Goal: Task Accomplishment & Management: Use online tool/utility

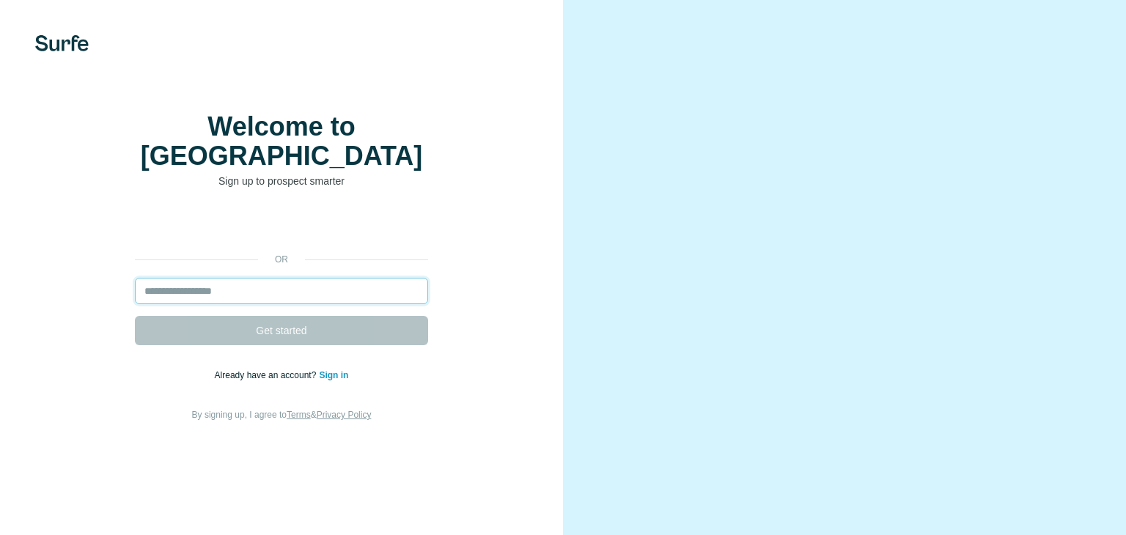
click at [280, 288] on input "email" at bounding box center [281, 291] width 293 height 26
click at [280, 282] on input "email" at bounding box center [281, 291] width 293 height 26
type input "*"
type input "**********"
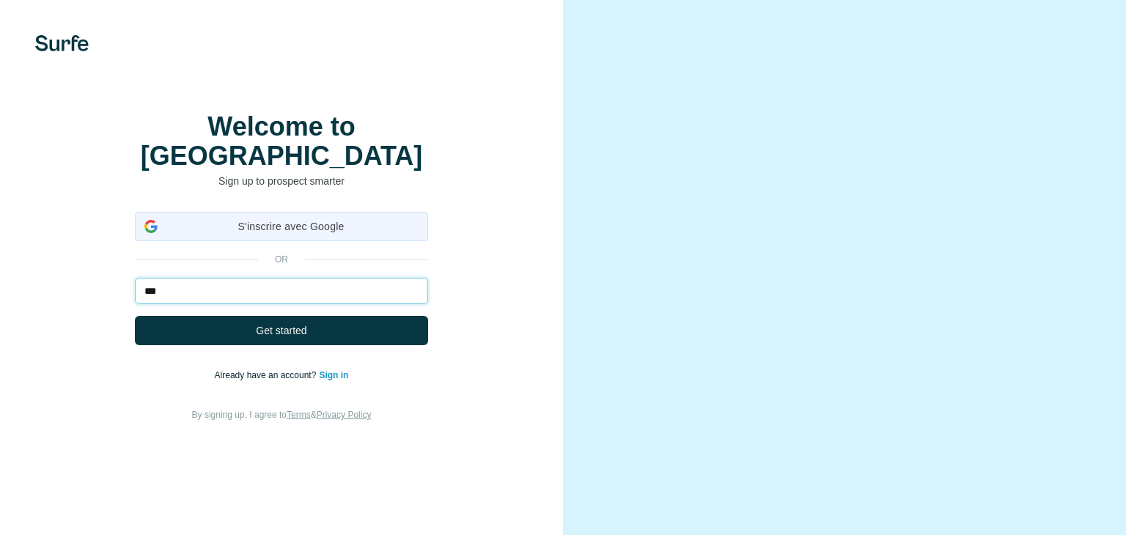
type input "***"
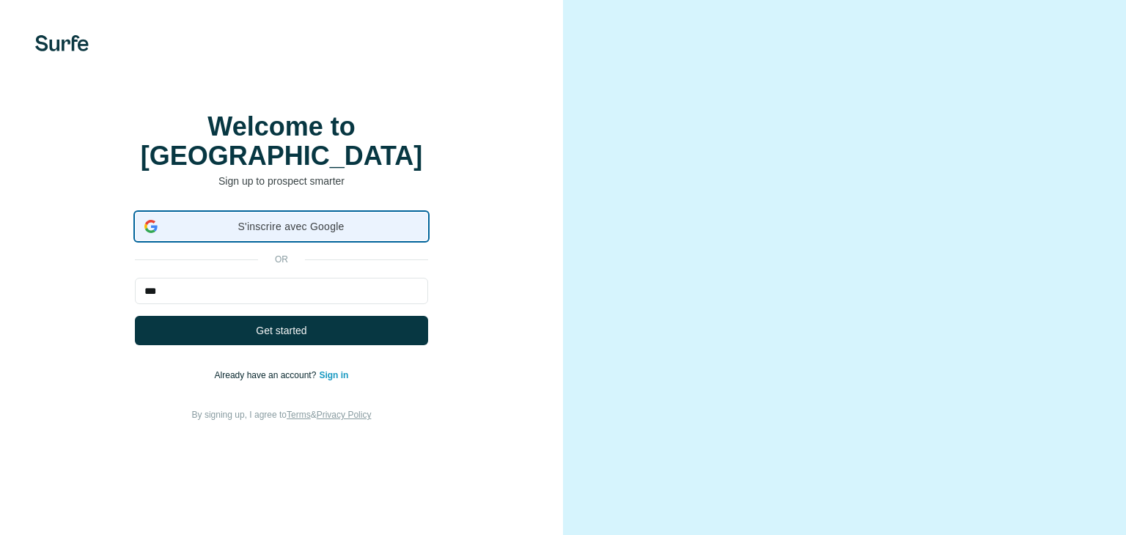
click at [302, 224] on div "S'inscrire avec Google S'inscrire avec Google. S'ouvre dans un nouvel onglet." at bounding box center [281, 227] width 274 height 28
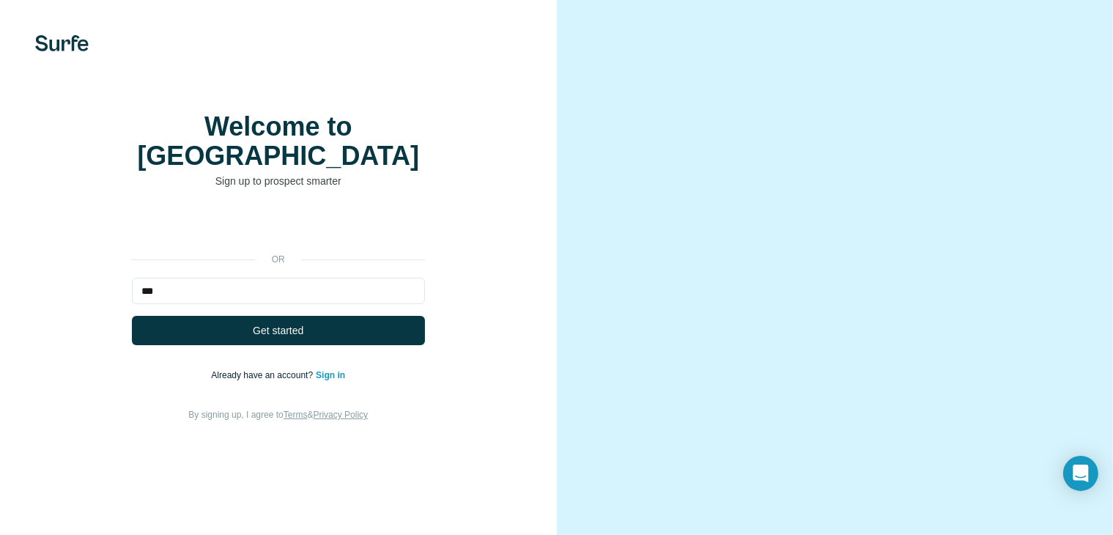
scroll to position [65, 0]
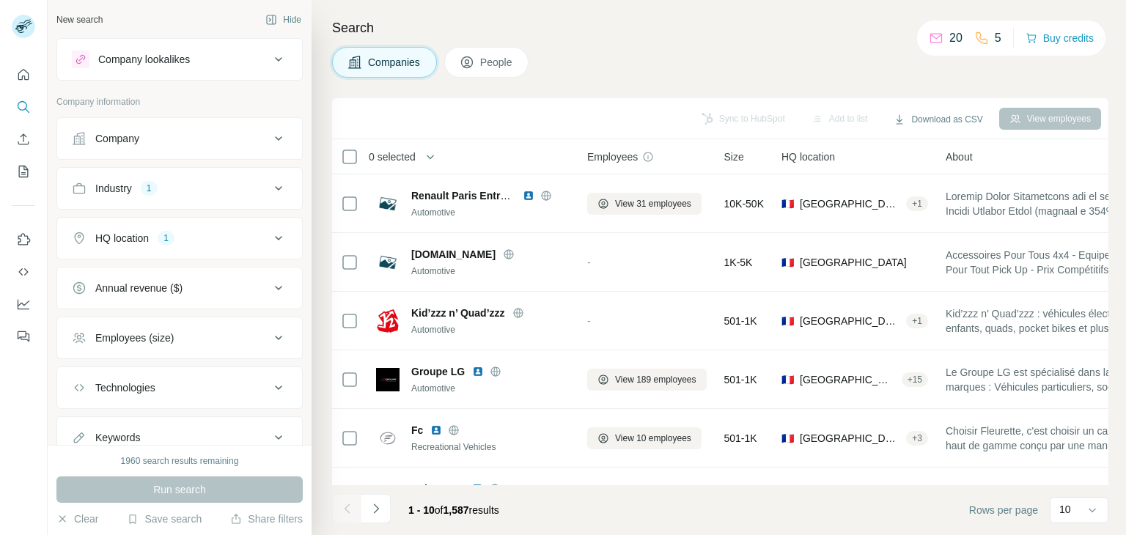
click at [144, 74] on button "Company lookalikes" at bounding box center [179, 59] width 245 height 35
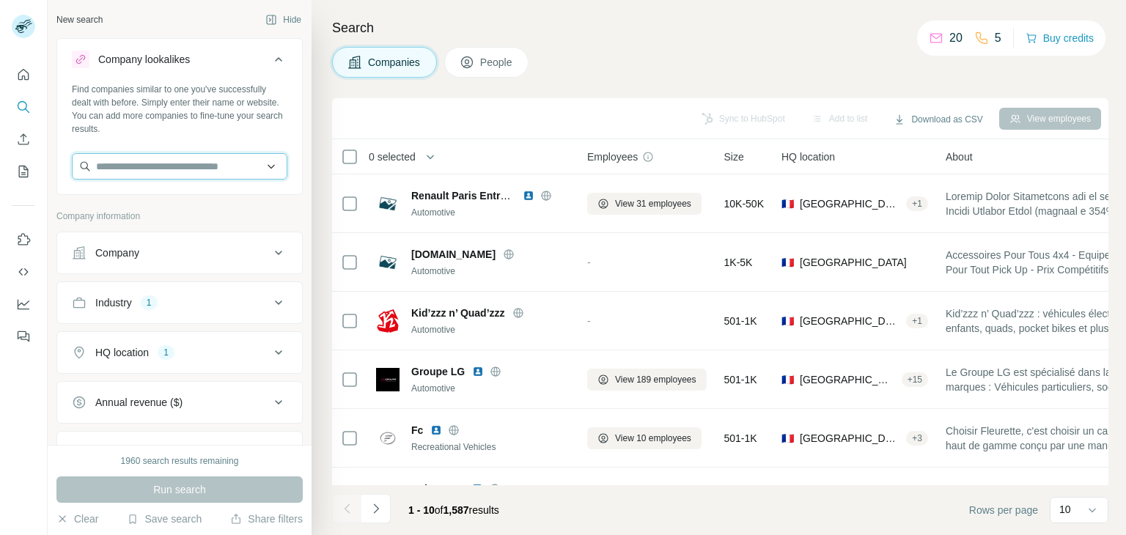
click at [161, 167] on input "text" at bounding box center [179, 166] width 215 height 26
click at [255, 61] on div "Company lookalikes" at bounding box center [171, 60] width 198 height 18
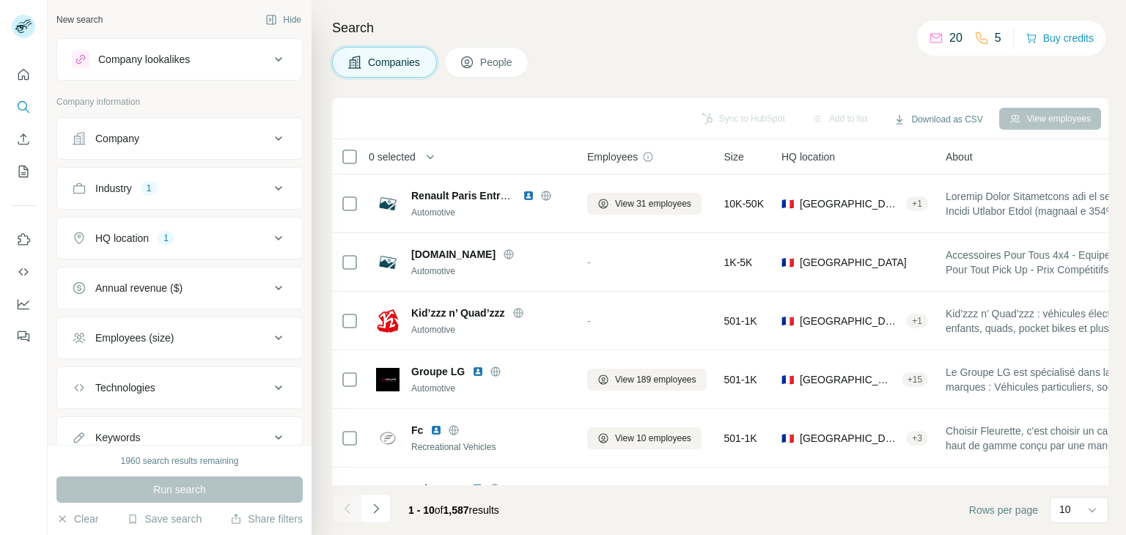
click at [149, 141] on div "Company" at bounding box center [171, 138] width 198 height 15
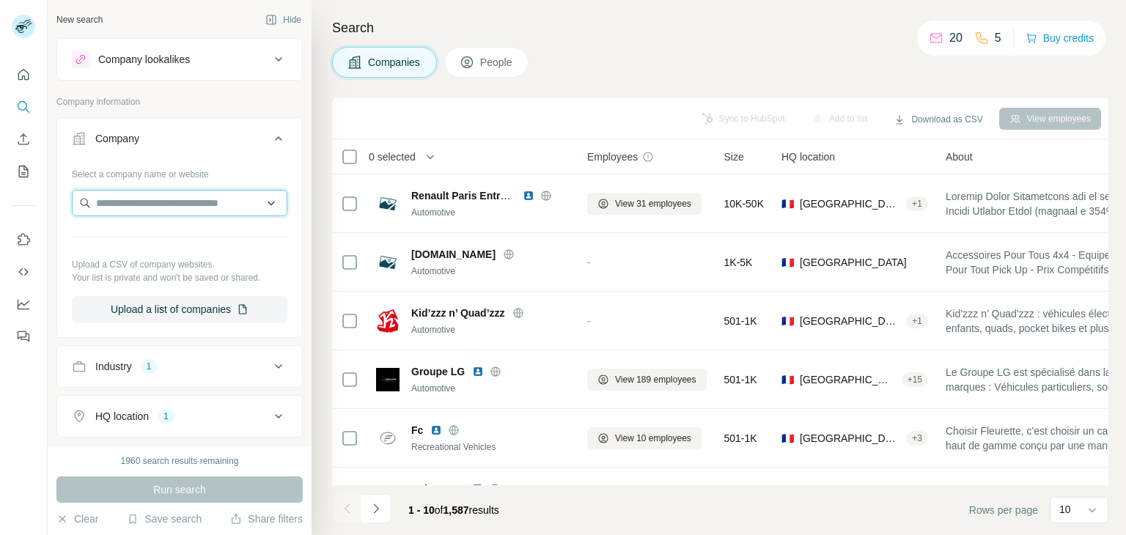
click at [175, 206] on input "text" at bounding box center [179, 203] width 215 height 26
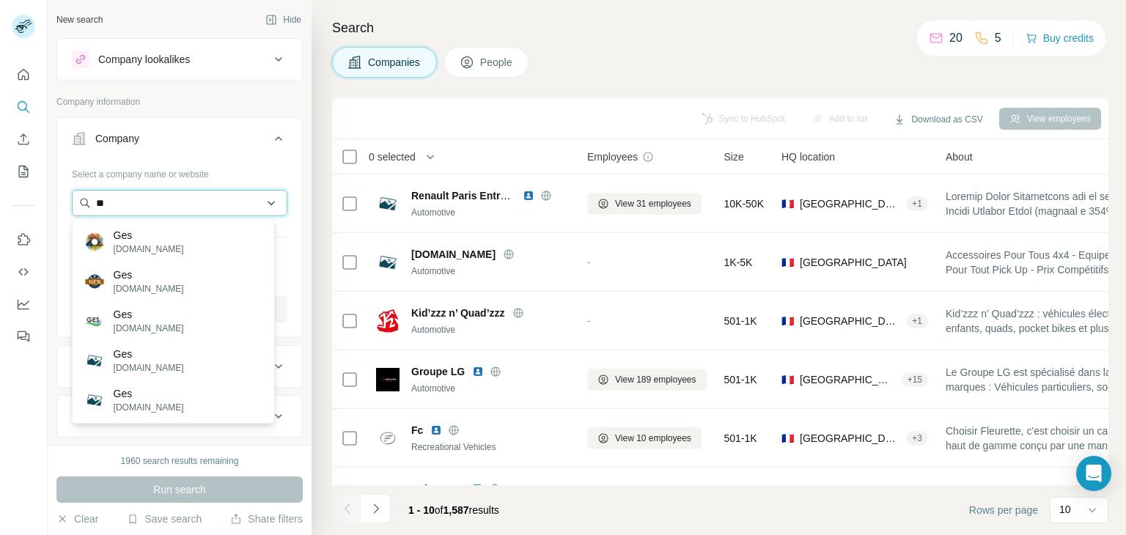
type input "*"
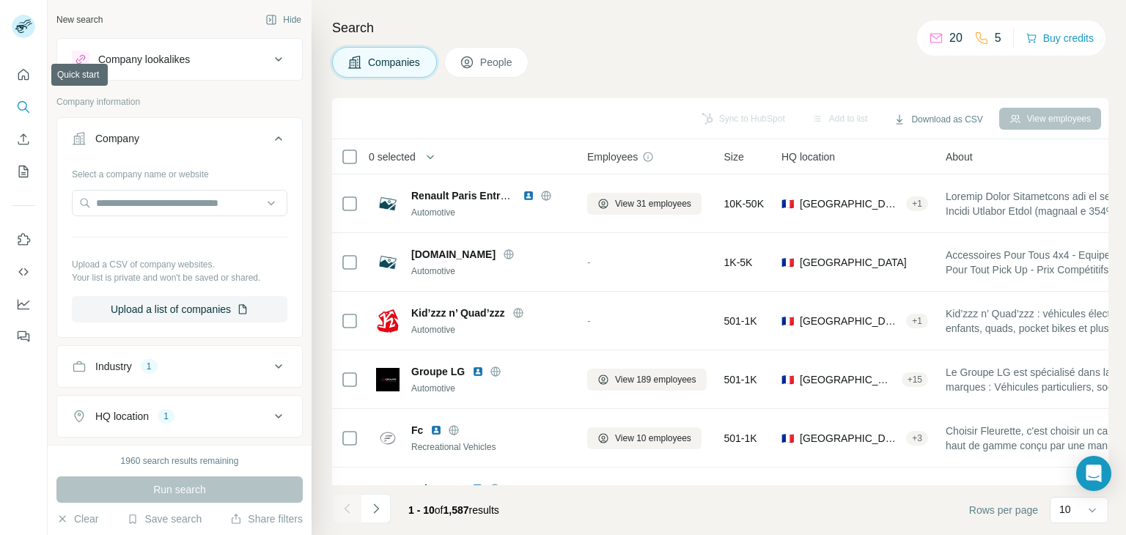
click at [37, 79] on div at bounding box center [23, 201] width 47 height 297
click at [34, 78] on button "Quick start" at bounding box center [23, 75] width 23 height 26
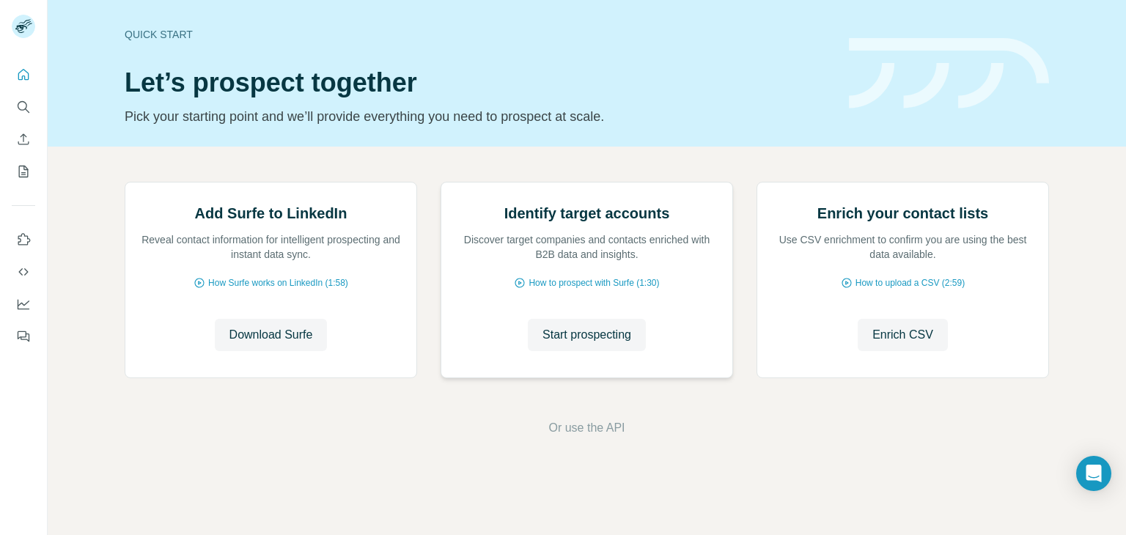
scroll to position [98, 0]
click at [621, 344] on span "Start prospecting" at bounding box center [586, 335] width 89 height 18
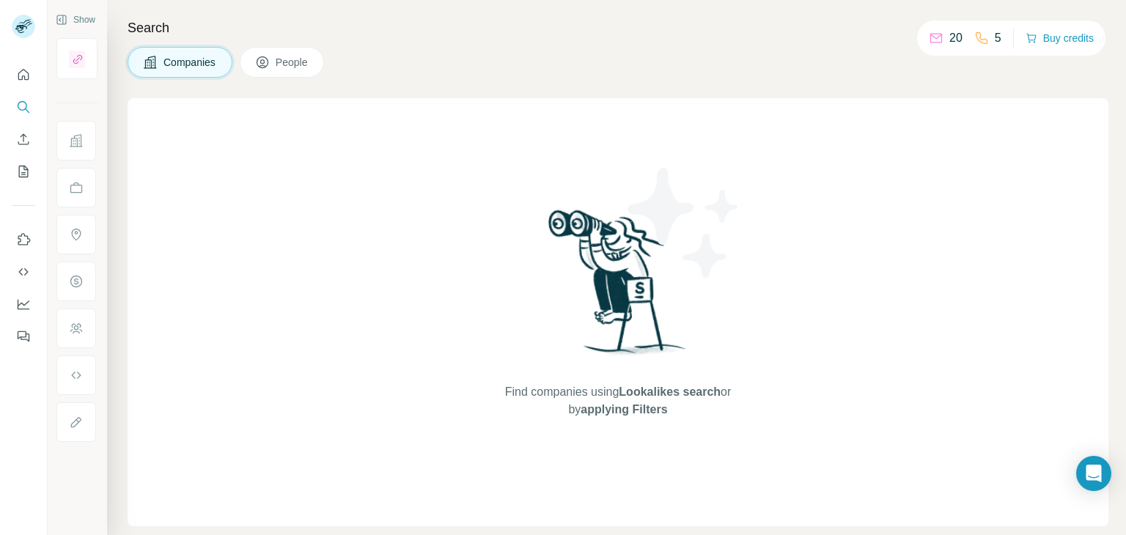
click at [314, 135] on div "Find companies using Lookalikes search or by applying Filters" at bounding box center [618, 312] width 981 height 428
click at [322, 153] on div "Find companies using Lookalikes search or by applying Filters" at bounding box center [618, 312] width 981 height 428
click at [284, 68] on span "People" at bounding box center [293, 62] width 34 height 15
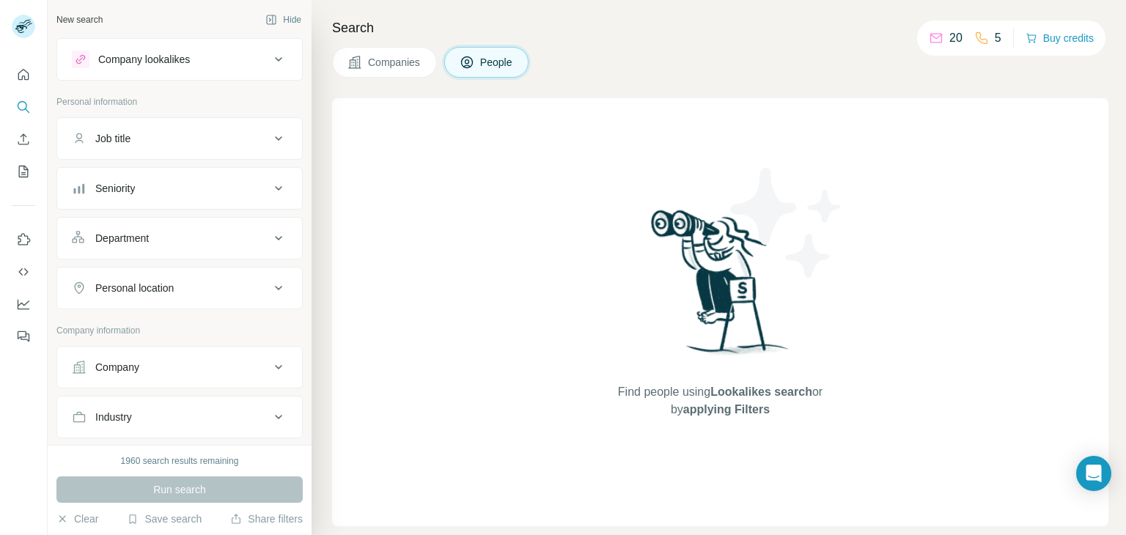
click at [410, 77] on button "Companies" at bounding box center [384, 62] width 105 height 31
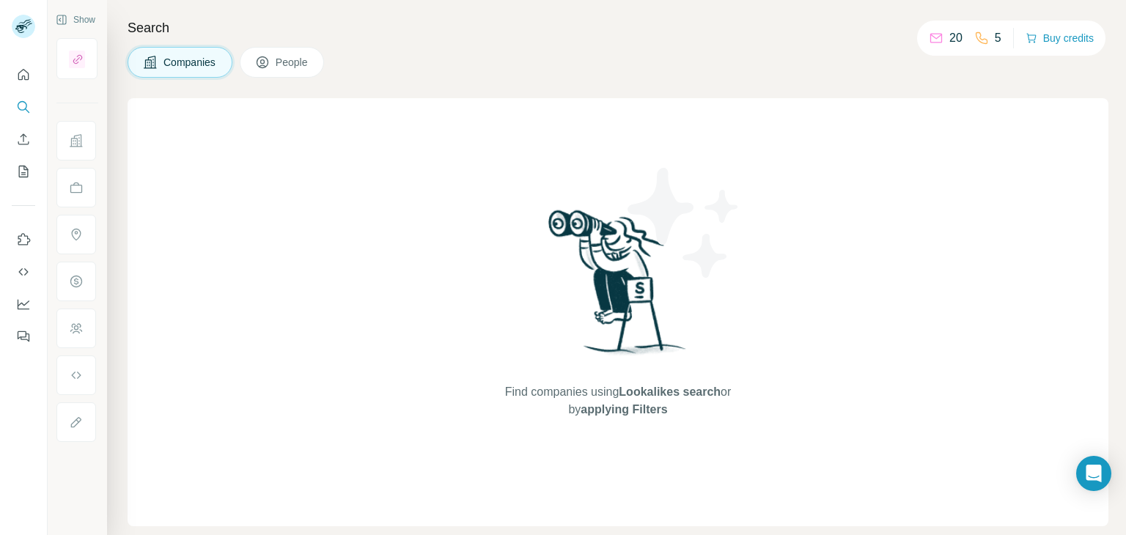
click at [151, 71] on button "Companies" at bounding box center [180, 62] width 105 height 31
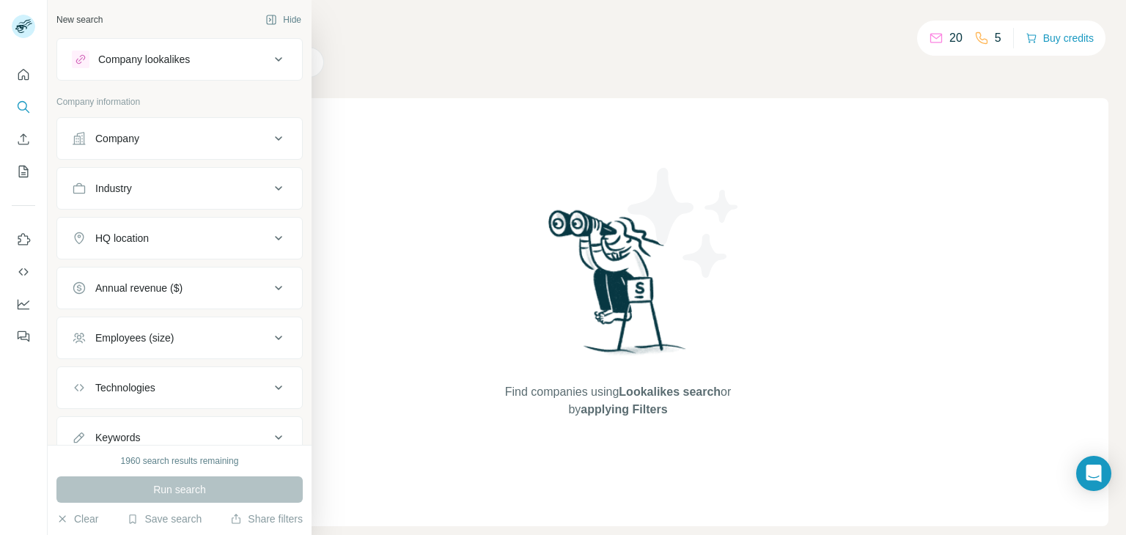
click at [77, 136] on icon at bounding box center [79, 138] width 15 height 15
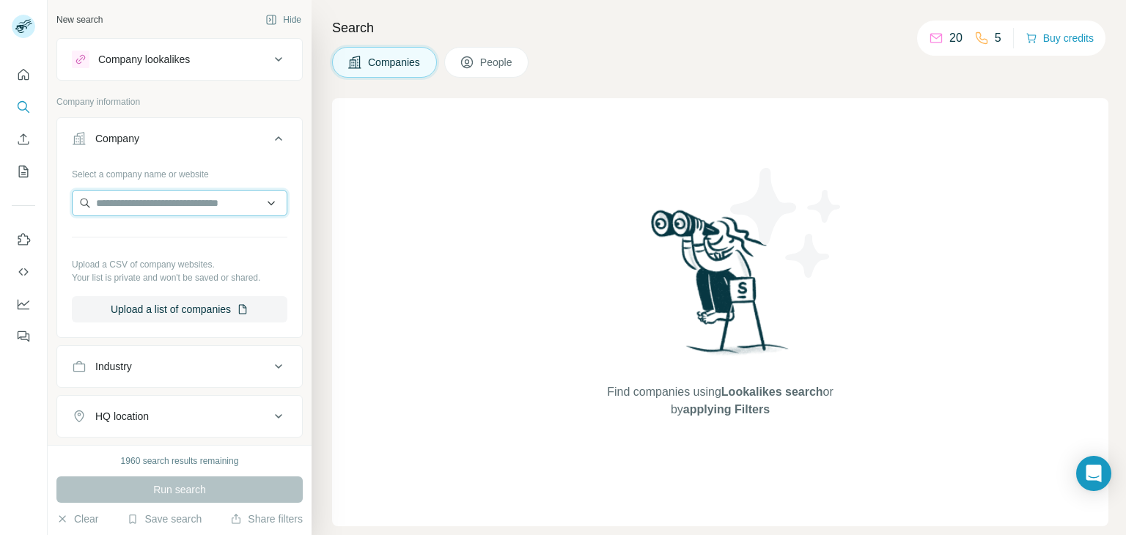
click at [171, 196] on input "text" at bounding box center [179, 203] width 215 height 26
click at [392, 274] on div "Find companies using Lookalikes search or by applying Filters" at bounding box center [720, 312] width 776 height 428
click at [270, 139] on icon at bounding box center [279, 139] width 18 height 18
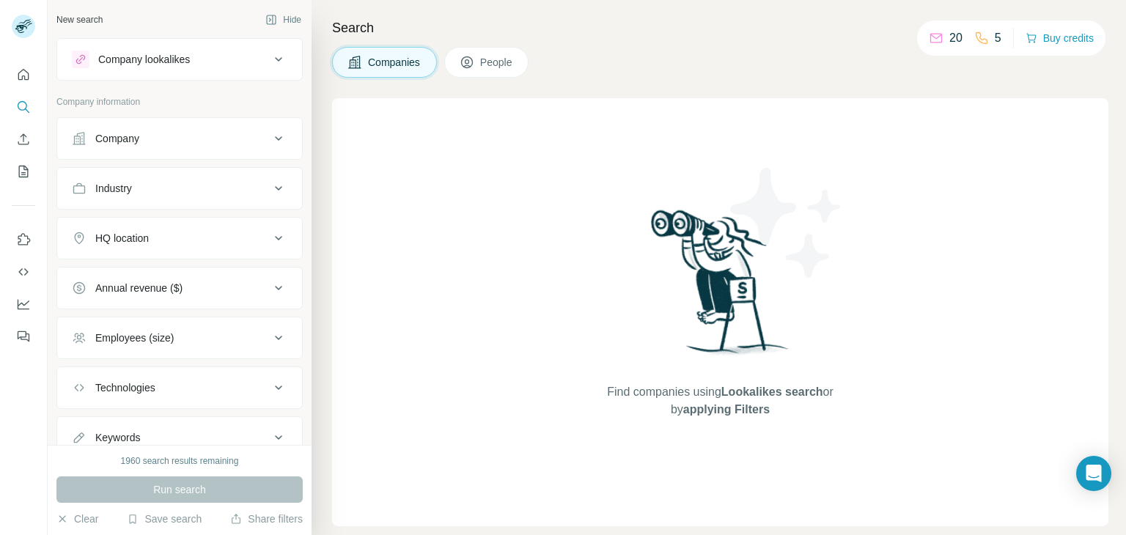
click at [232, 187] on div "Industry" at bounding box center [171, 188] width 198 height 15
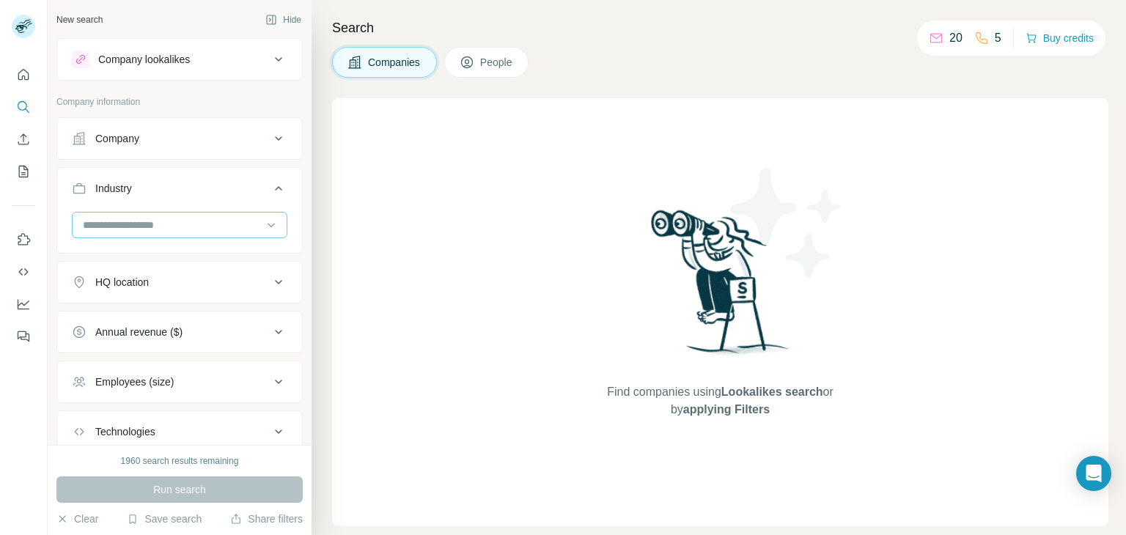
click at [202, 223] on input at bounding box center [171, 225] width 181 height 16
click at [181, 221] on input at bounding box center [171, 225] width 181 height 16
click at [178, 226] on input at bounding box center [171, 225] width 181 height 16
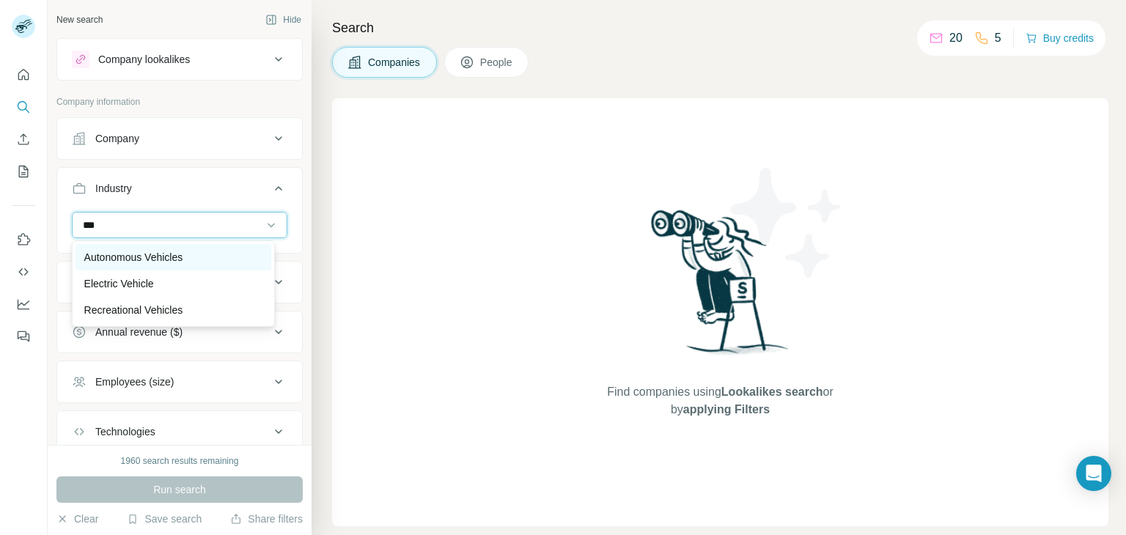
type input "***"
click at [177, 248] on div "Autonomous Vehicles" at bounding box center [173, 257] width 196 height 26
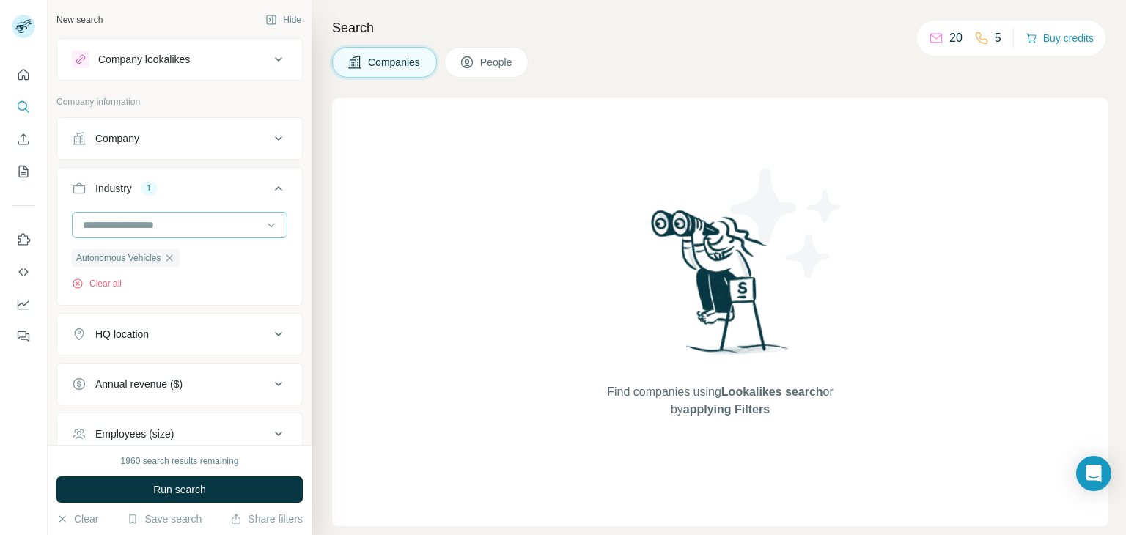
click at [202, 226] on input at bounding box center [171, 225] width 181 height 16
type input "***"
click at [243, 226] on input "***" at bounding box center [171, 225] width 181 height 16
click at [395, 212] on div "Find companies using Lookalikes search or by applying Filters" at bounding box center [720, 312] width 776 height 428
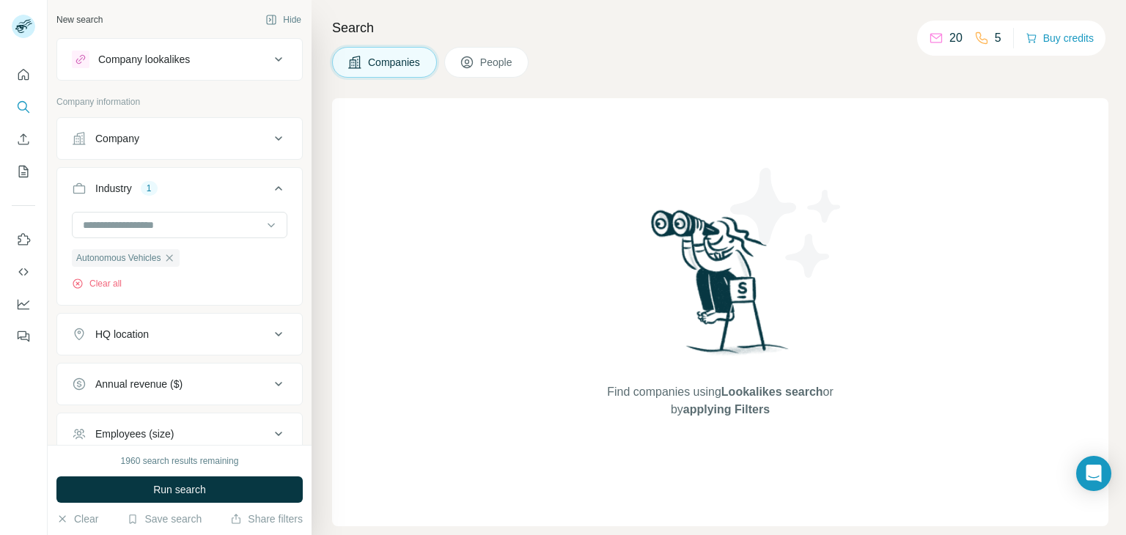
click at [227, 330] on div "HQ location" at bounding box center [171, 334] width 198 height 15
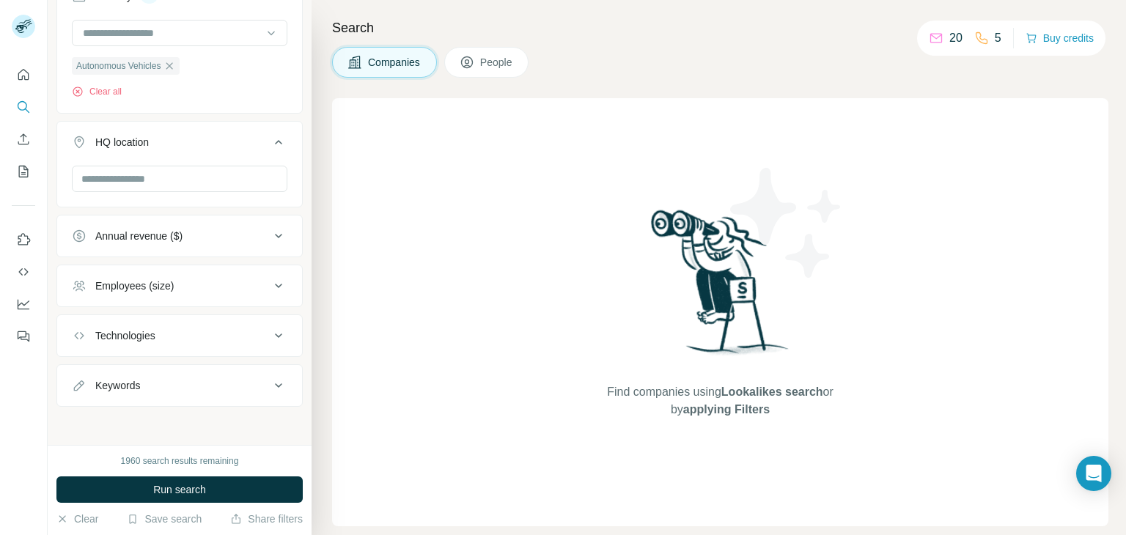
scroll to position [193, 0]
